Goal: Information Seeking & Learning: Learn about a topic

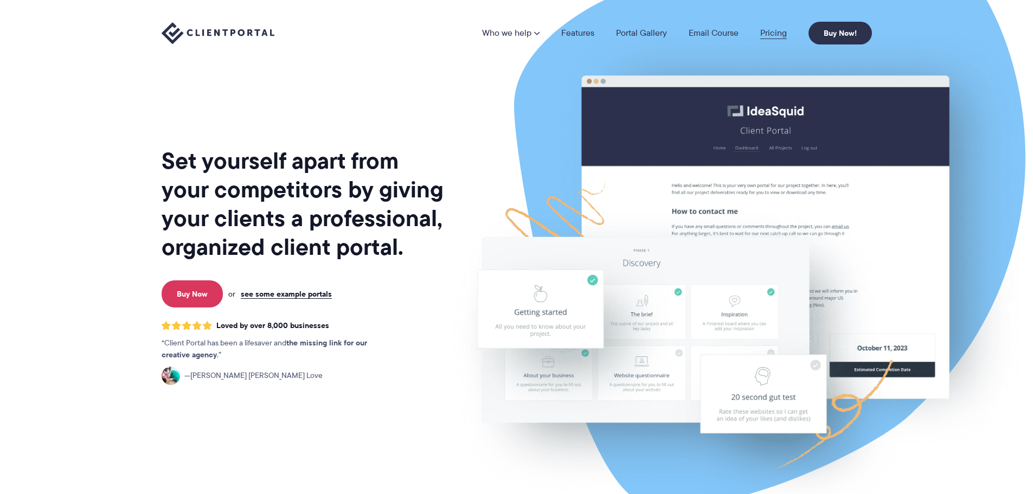
drag, startPoint x: 0, startPoint y: 0, endPoint x: 768, endPoint y: 34, distance: 768.8
click at [768, 34] on link "Pricing" at bounding box center [773, 33] width 27 height 9
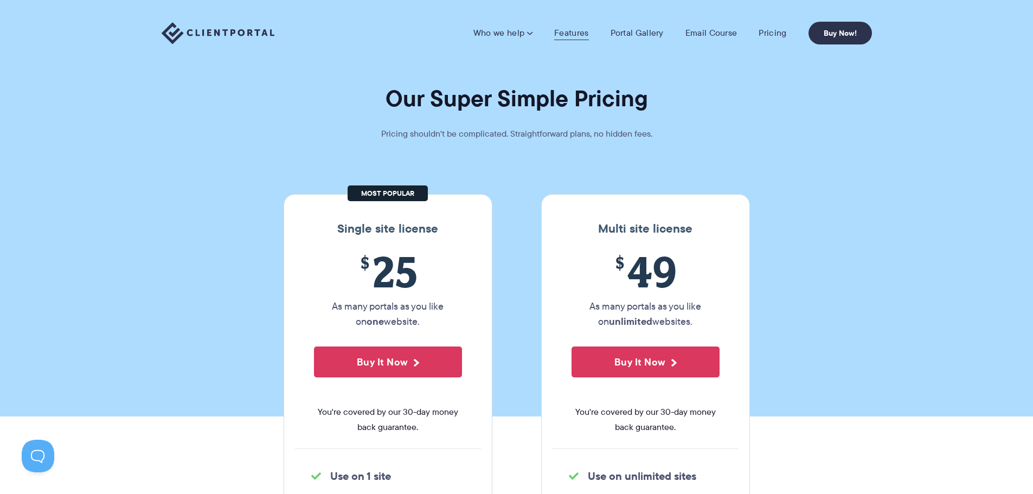
click at [577, 31] on link "Features" at bounding box center [571, 33] width 34 height 11
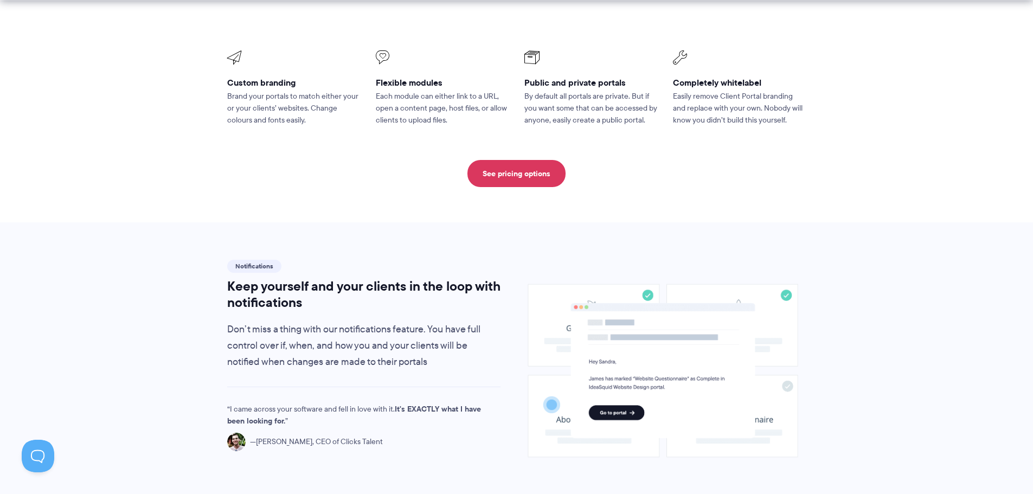
scroll to position [597, 0]
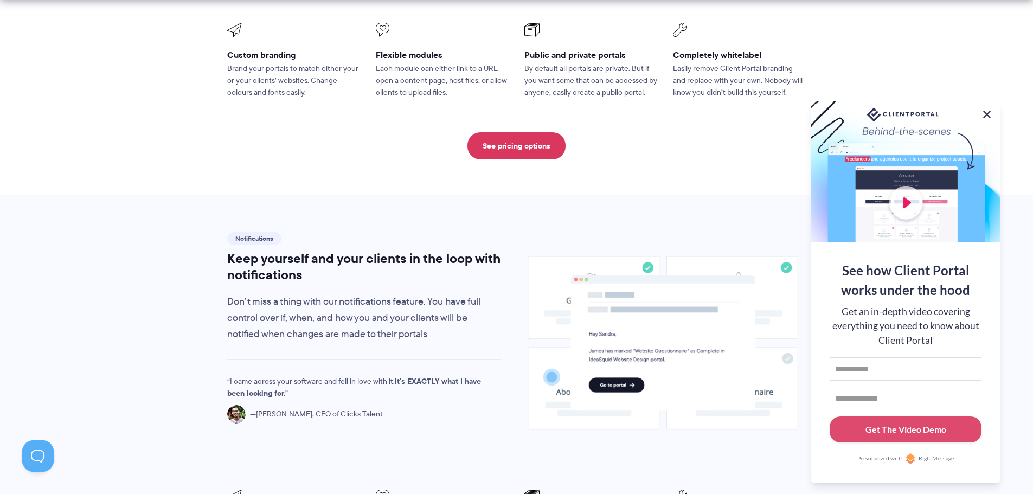
click at [986, 111] on button at bounding box center [987, 114] width 13 height 13
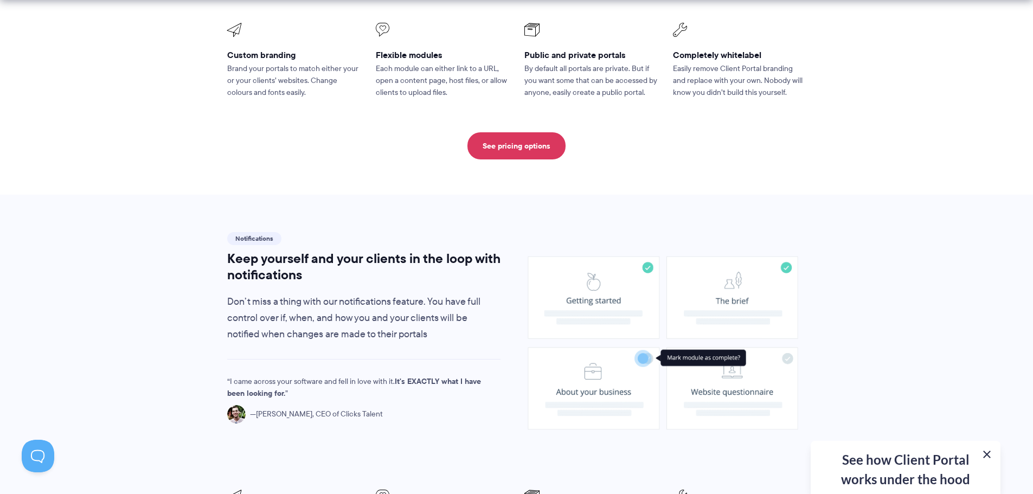
click at [985, 452] on button at bounding box center [987, 454] width 13 height 13
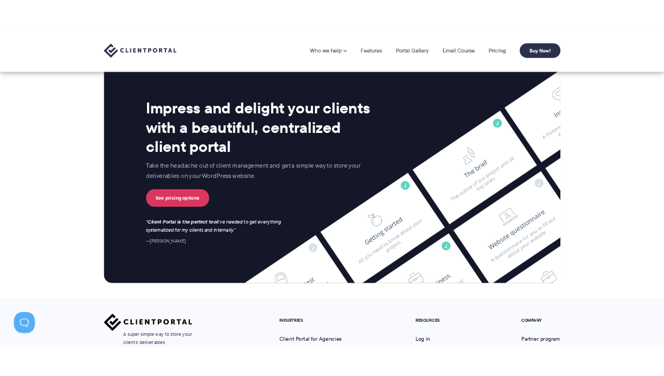
scroll to position [2589, 0]
